Goal: Information Seeking & Learning: Learn about a topic

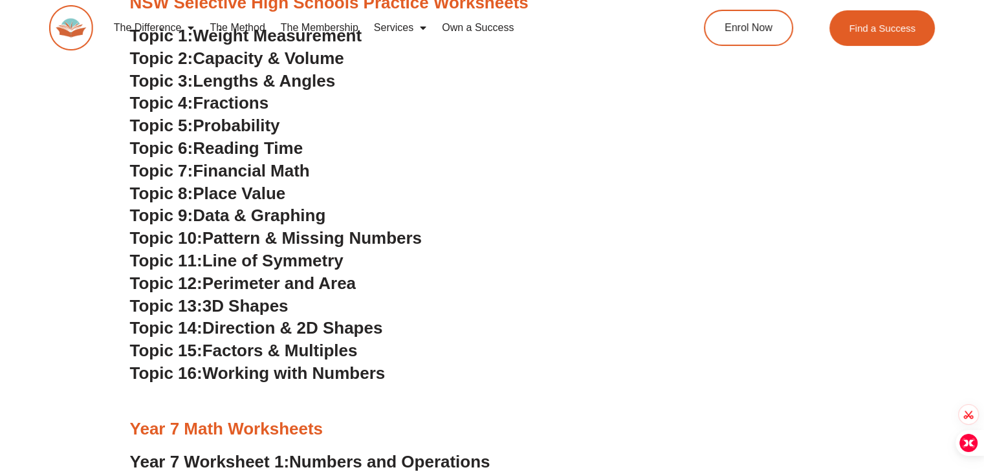
scroll to position [2788, 0]
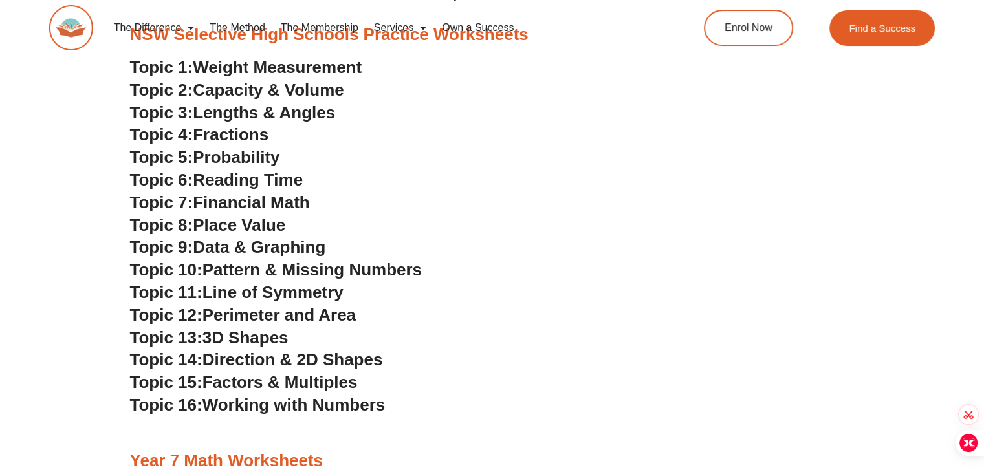
click at [263, 202] on span "Financial Math" at bounding box center [251, 202] width 116 height 19
click at [273, 244] on span "Data & Graphing" at bounding box center [259, 247] width 133 height 19
click at [281, 265] on span "Pattern & Missing Numbers" at bounding box center [312, 269] width 219 height 19
click at [289, 293] on span "Line of Symmetry" at bounding box center [273, 292] width 141 height 19
click at [274, 338] on span "3D Shapes" at bounding box center [246, 337] width 86 height 19
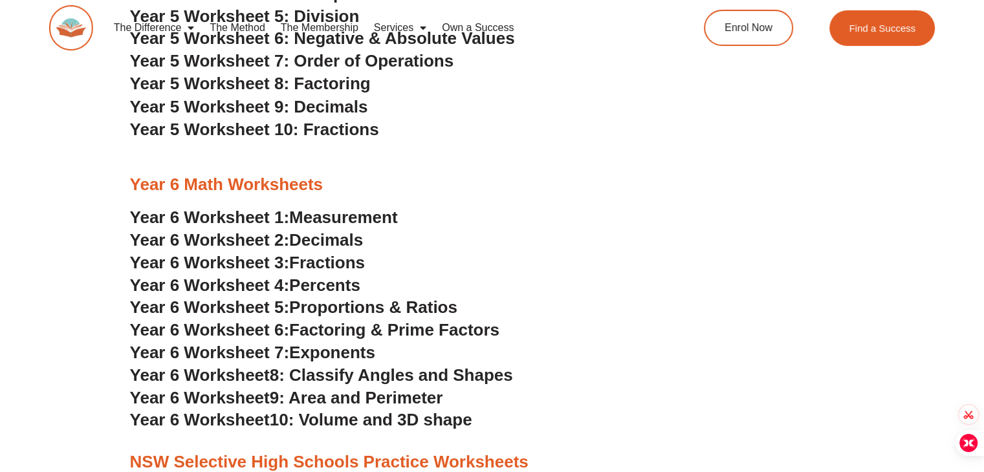
scroll to position [2382, 0]
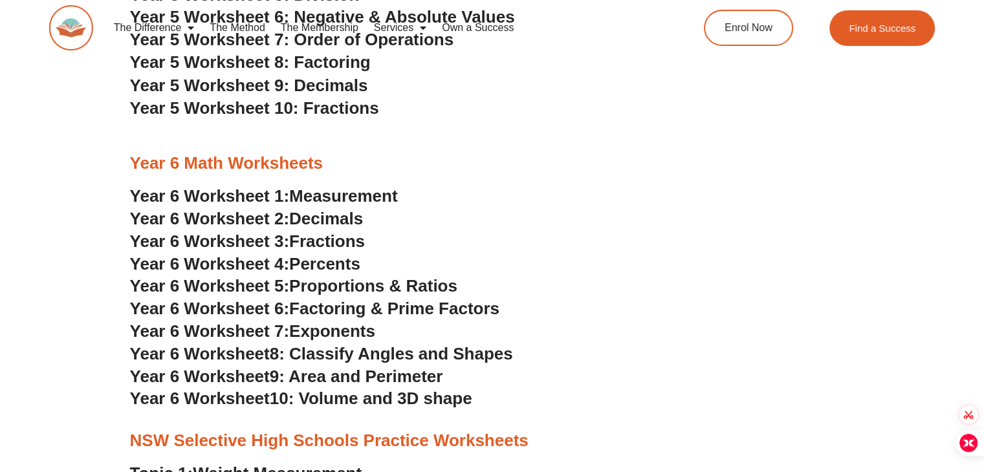
click at [362, 284] on span "Proportions & Ratios" at bounding box center [373, 285] width 168 height 19
click at [390, 304] on span "Factoring & Prime Factors" at bounding box center [394, 307] width 210 height 19
click at [360, 329] on span "Exponents" at bounding box center [332, 330] width 86 height 19
click at [373, 352] on span "8: Classify Angles and Shapes" at bounding box center [391, 353] width 243 height 19
click at [406, 373] on span "9: Area and Perimeter" at bounding box center [356, 375] width 173 height 19
